Goal: Find contact information: Find contact information

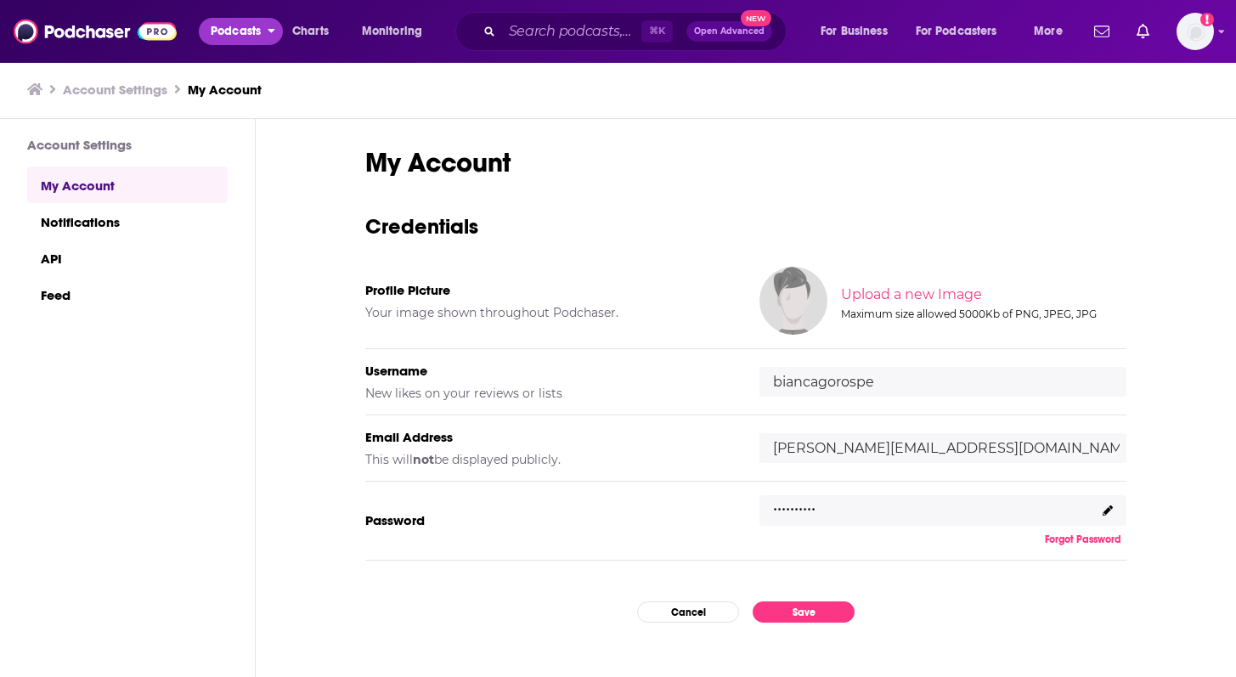
click at [247, 25] on span "Podcasts" at bounding box center [236, 32] width 50 height 24
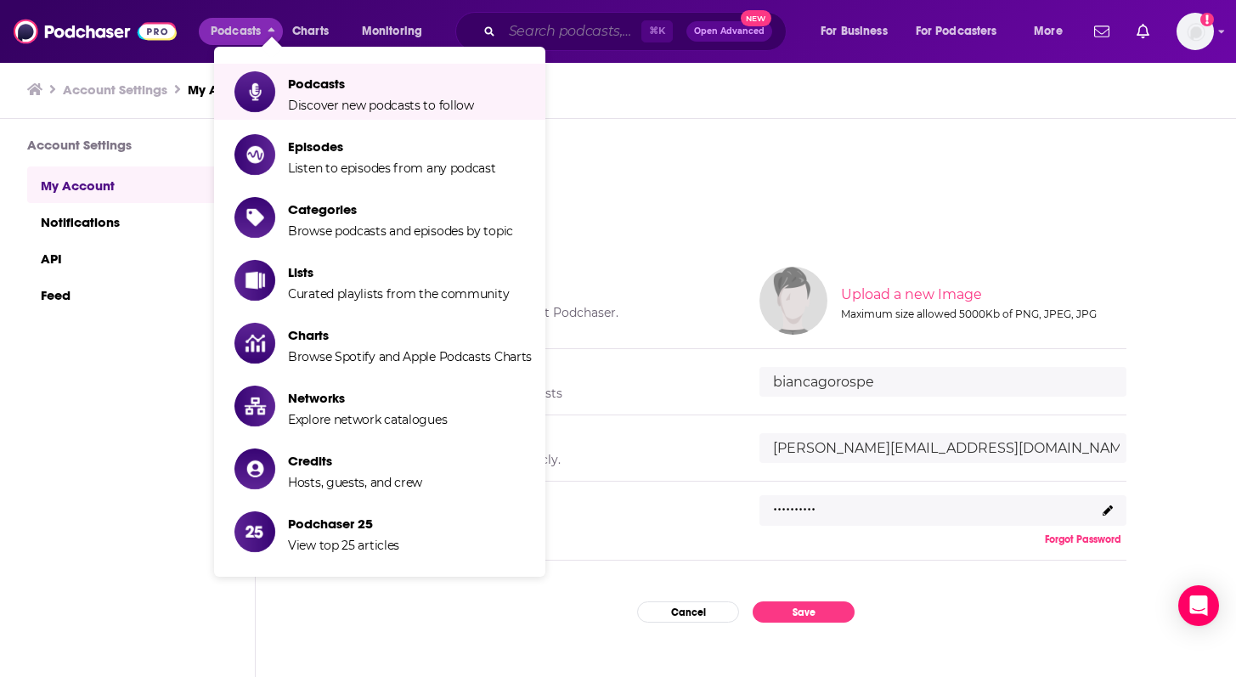
click at [582, 31] on input "Search podcasts, credits, & more..." at bounding box center [571, 31] width 139 height 27
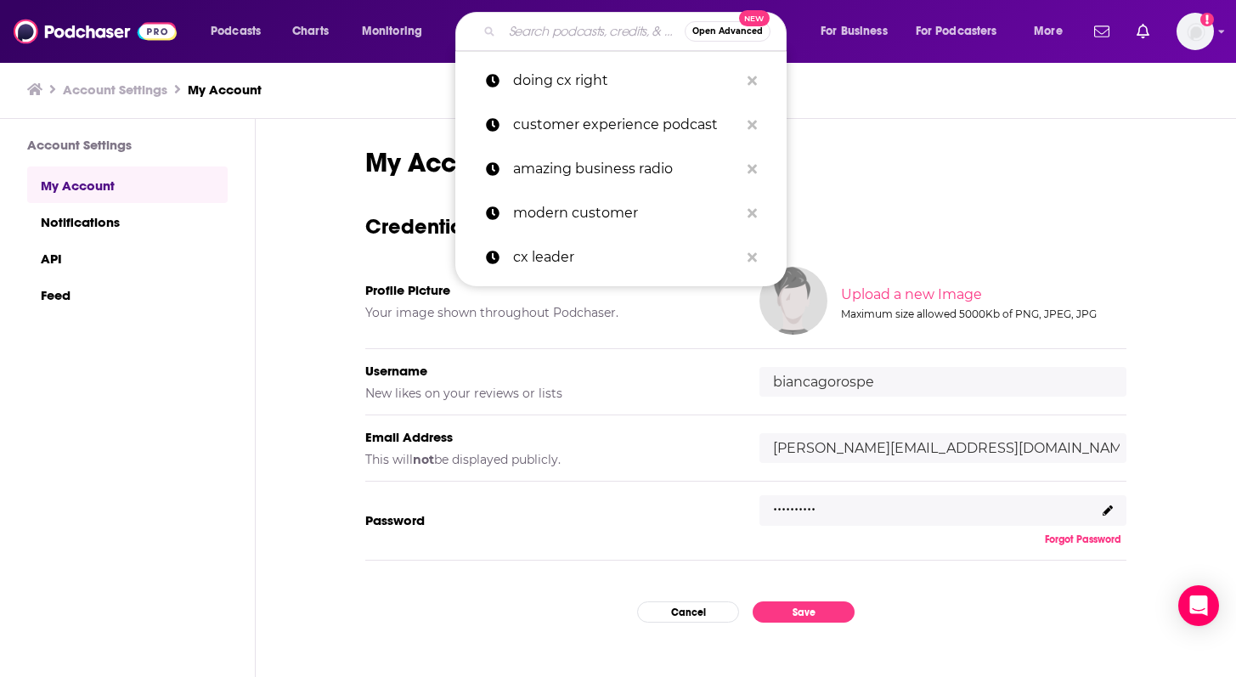
paste input "AI in Business Podcast"
type input "AI in Business Podcast"
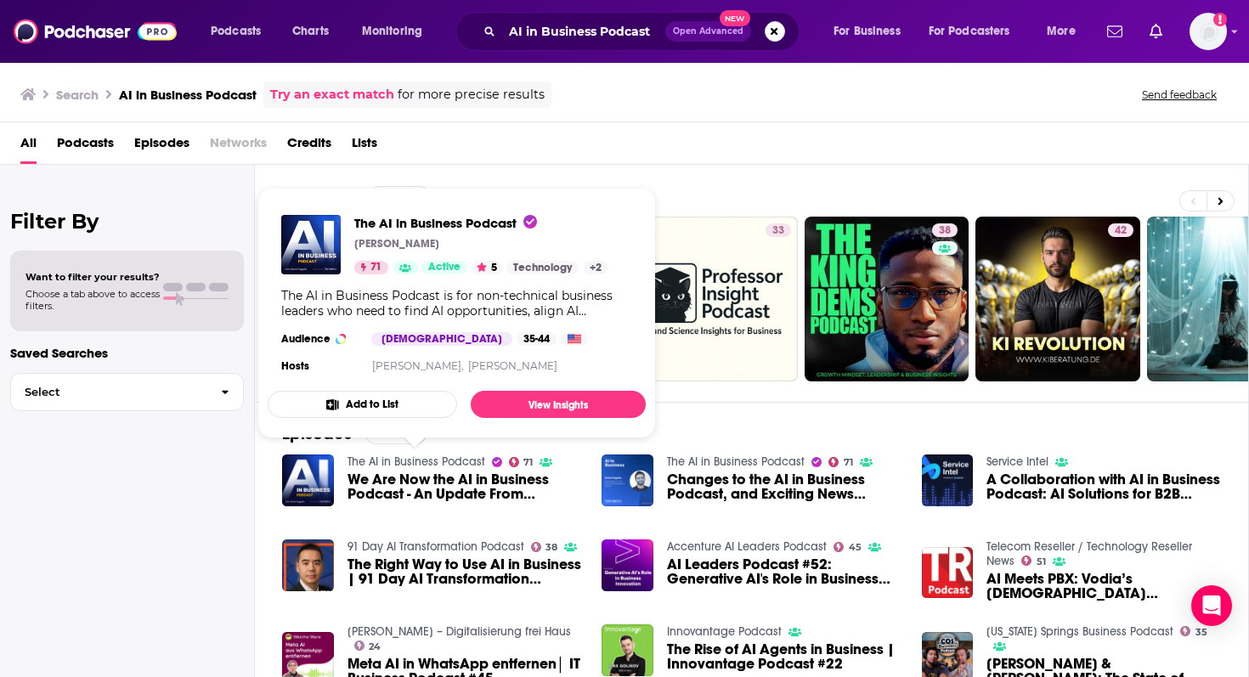
click at [392, 460] on link "The AI in Business Podcast" at bounding box center [417, 462] width 138 height 14
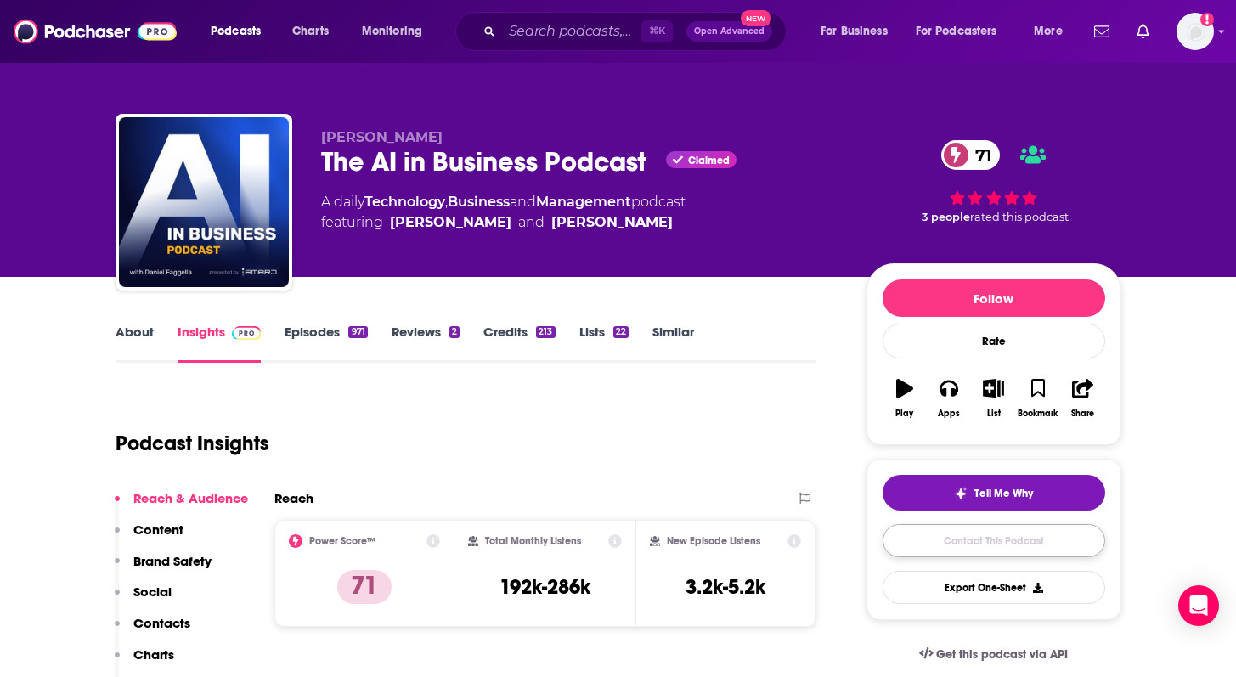
click at [959, 547] on link "Contact This Podcast" at bounding box center [994, 540] width 223 height 33
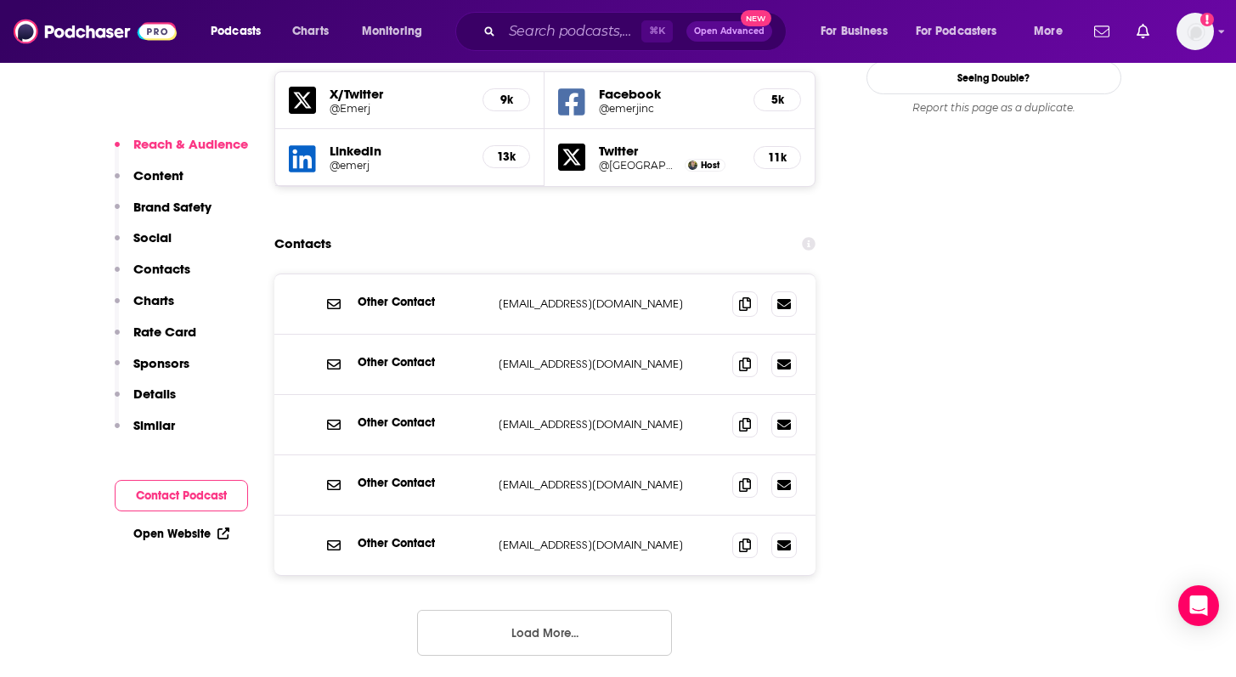
scroll to position [1996, 0]
